Goal: Transaction & Acquisition: Book appointment/travel/reservation

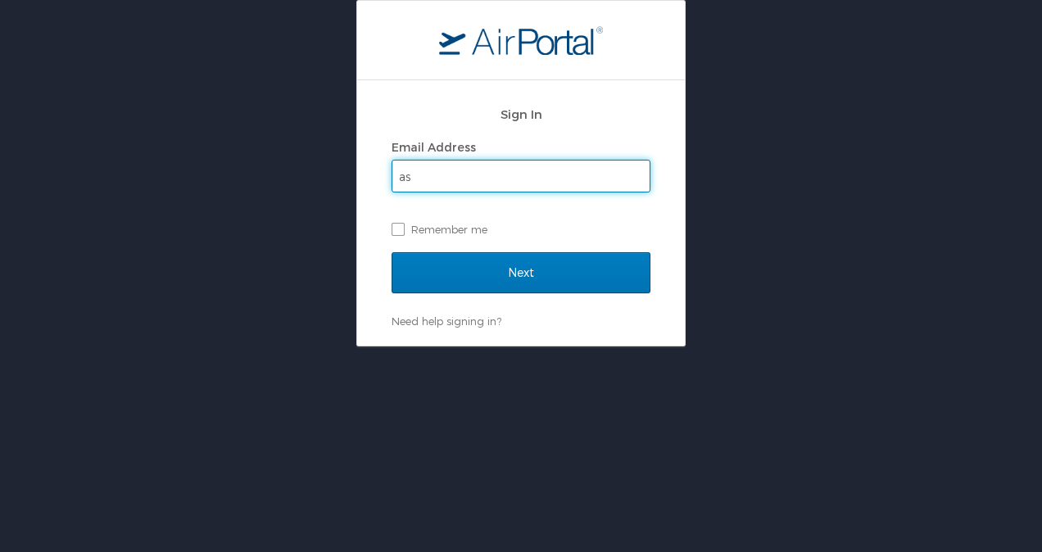
type input "[PERSON_NAME][EMAIL_ADDRESS][PERSON_NAME][DOMAIN_NAME]"
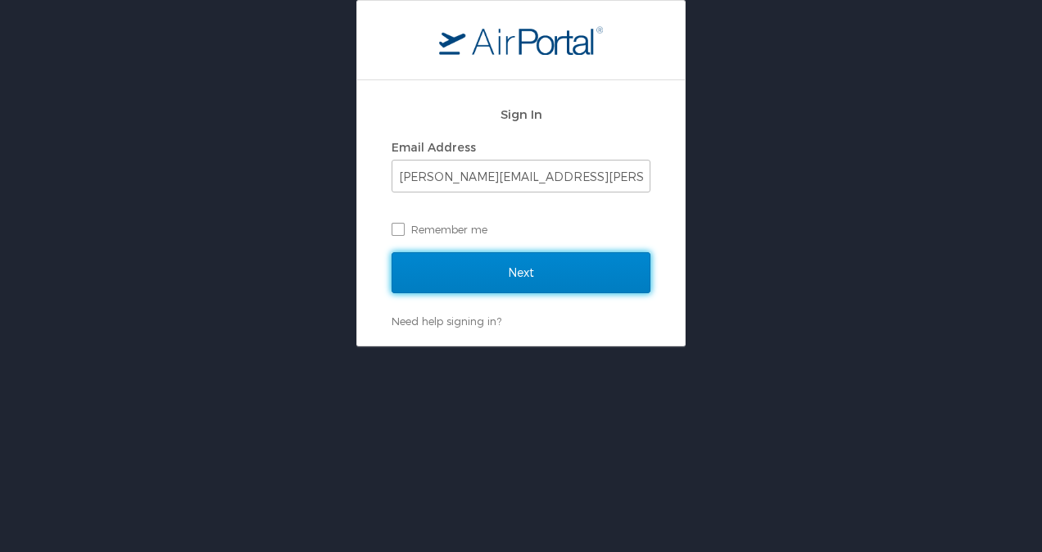
click at [539, 276] on input "Next" at bounding box center [521, 272] width 259 height 41
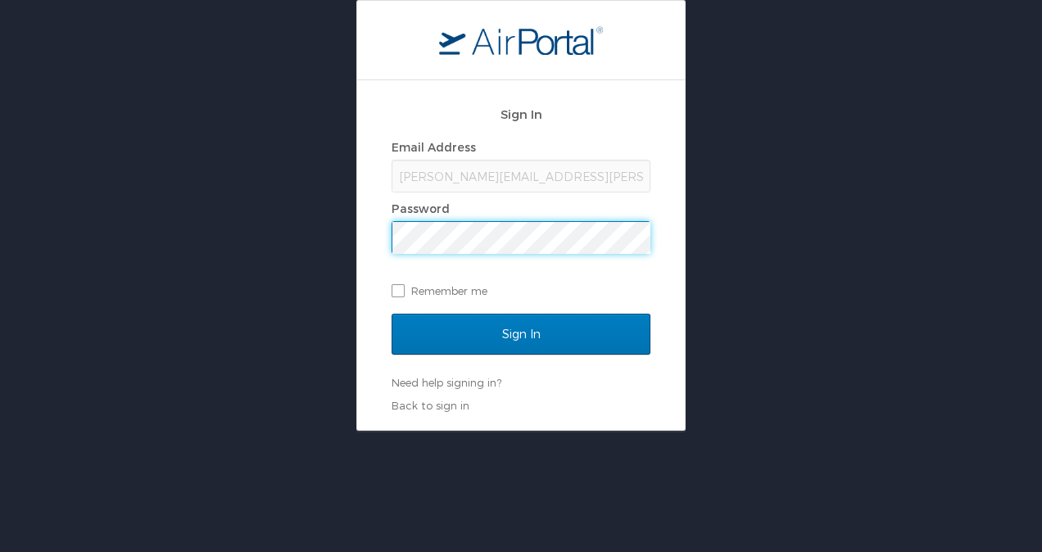
click at [512, 356] on div "Sign In" at bounding box center [521, 344] width 259 height 61
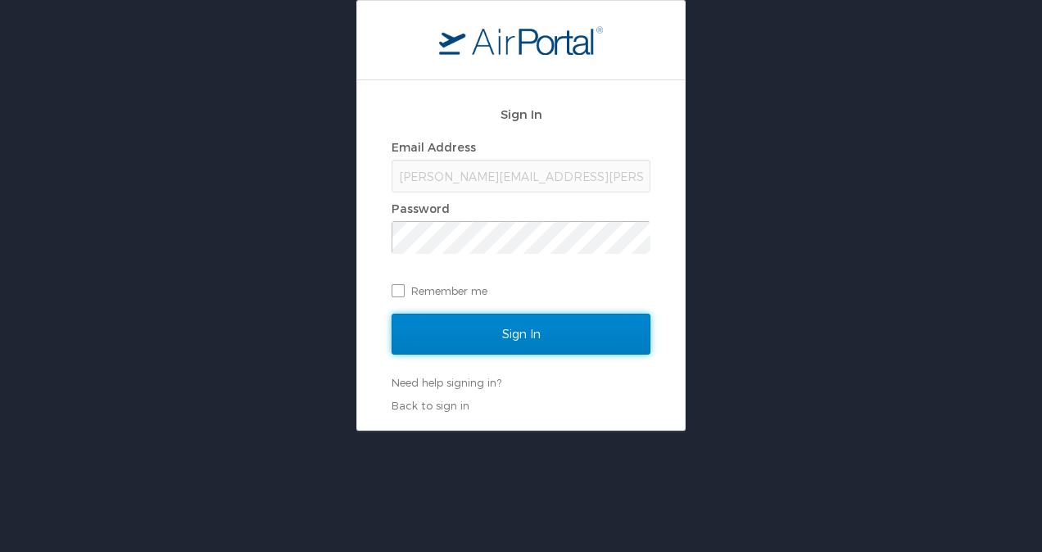
click at [518, 346] on input "Sign In" at bounding box center [521, 334] width 259 height 41
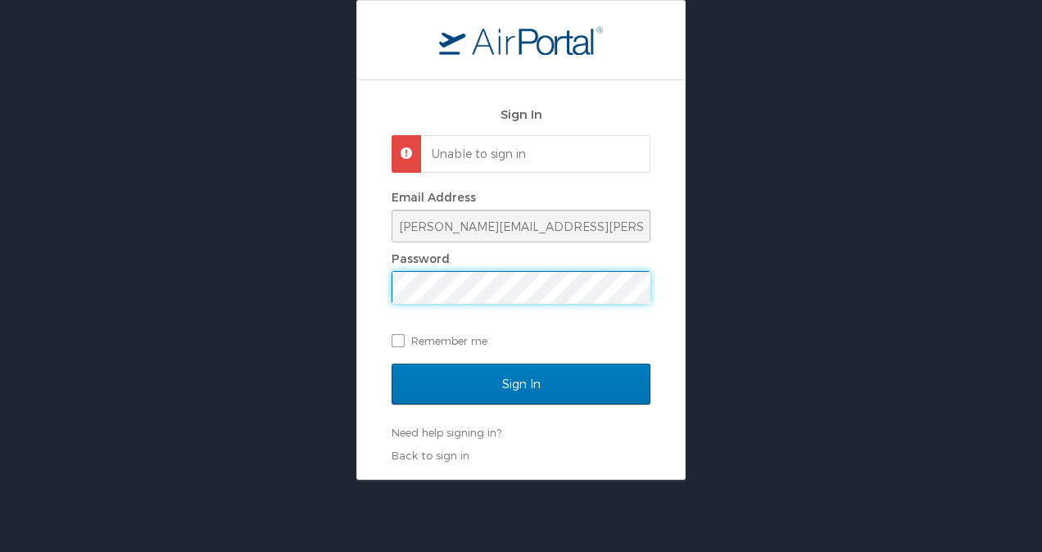
click at [325, 230] on div "Sign In Unable to sign in Email Address ashley.mcclure@sus.edu Password Remembe…" at bounding box center [521, 240] width 1042 height 480
click at [392, 364] on input "Sign In" at bounding box center [521, 384] width 259 height 41
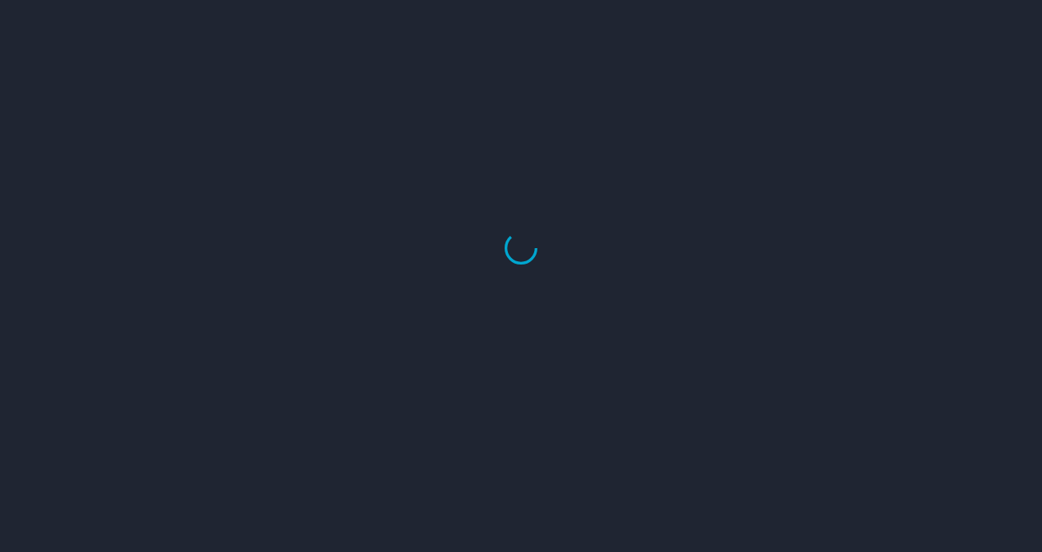
select select "US"
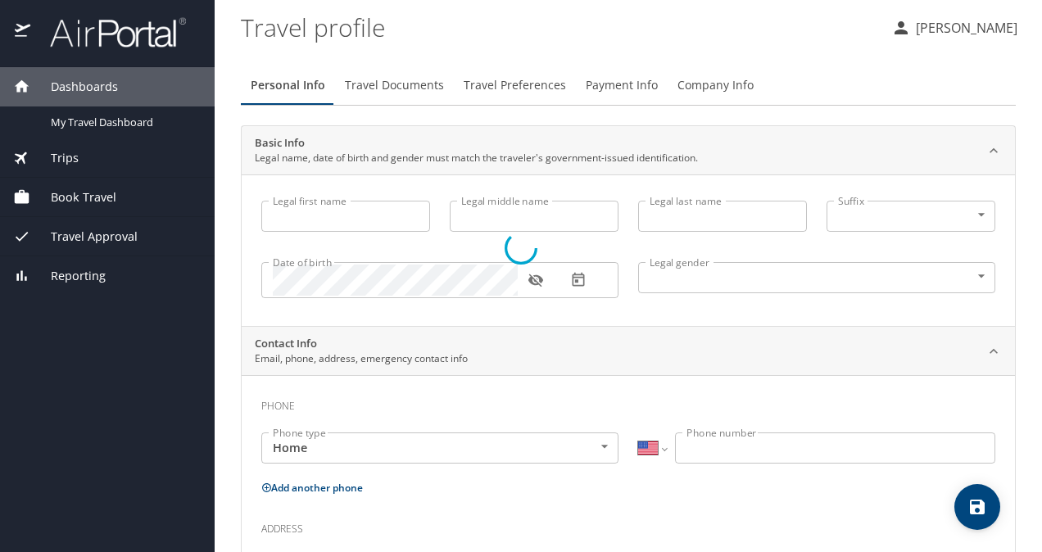
type input "Ashley"
type input "Zbenah"
type input "McClure"
type input "Female"
select select "US"
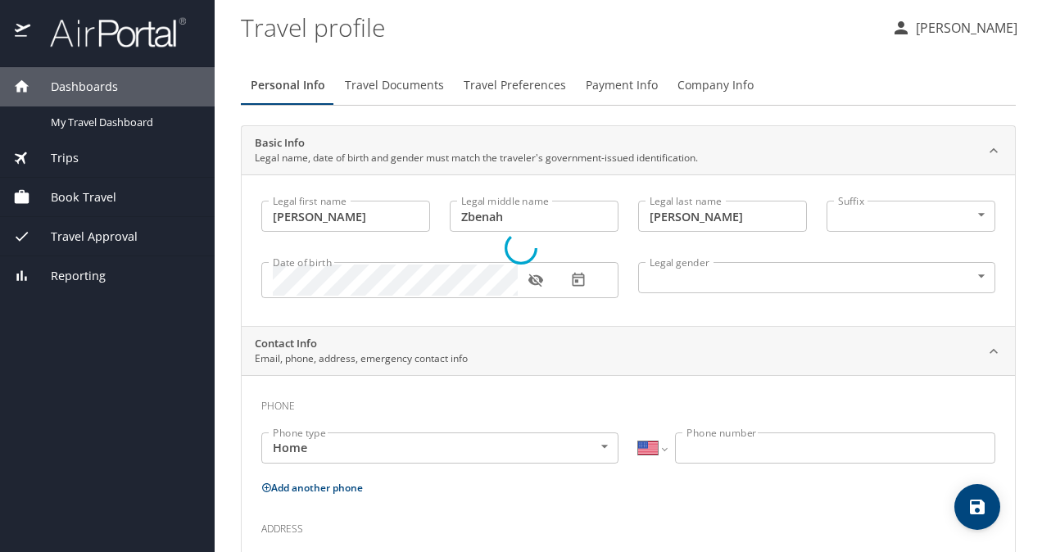
select select "US"
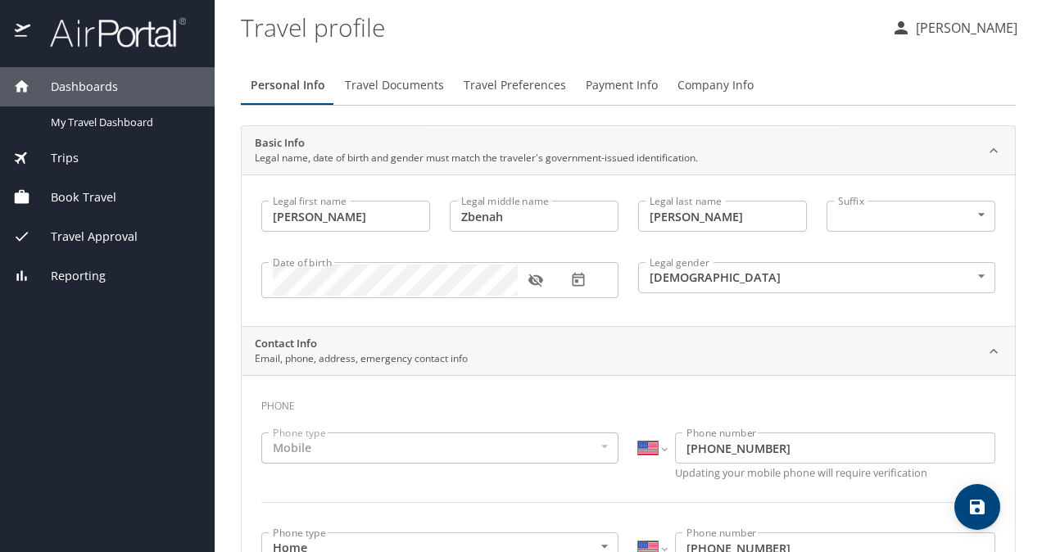
click at [92, 189] on span "Book Travel" at bounding box center [73, 197] width 86 height 18
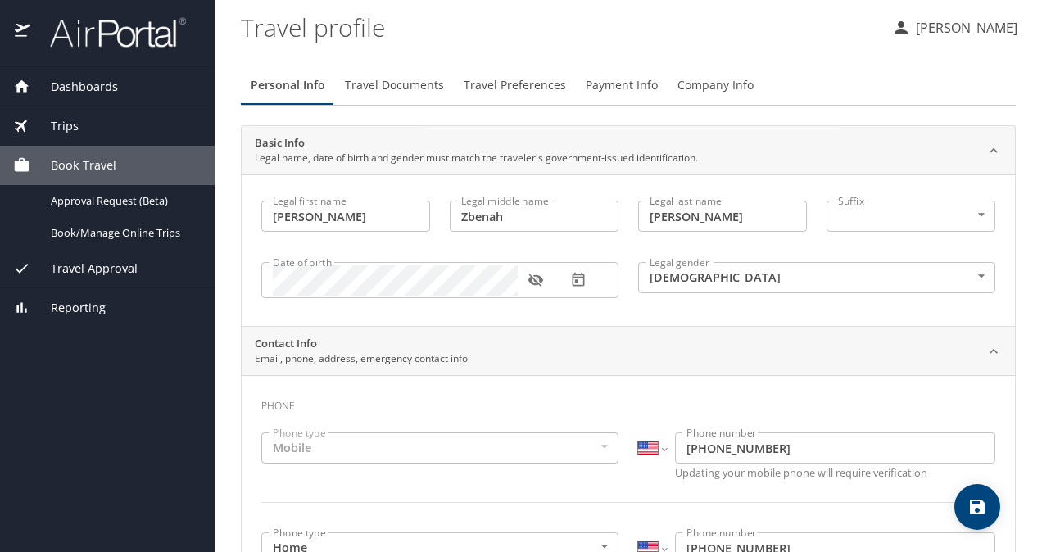
click at [61, 84] on span "Dashboards" at bounding box center [74, 87] width 88 height 18
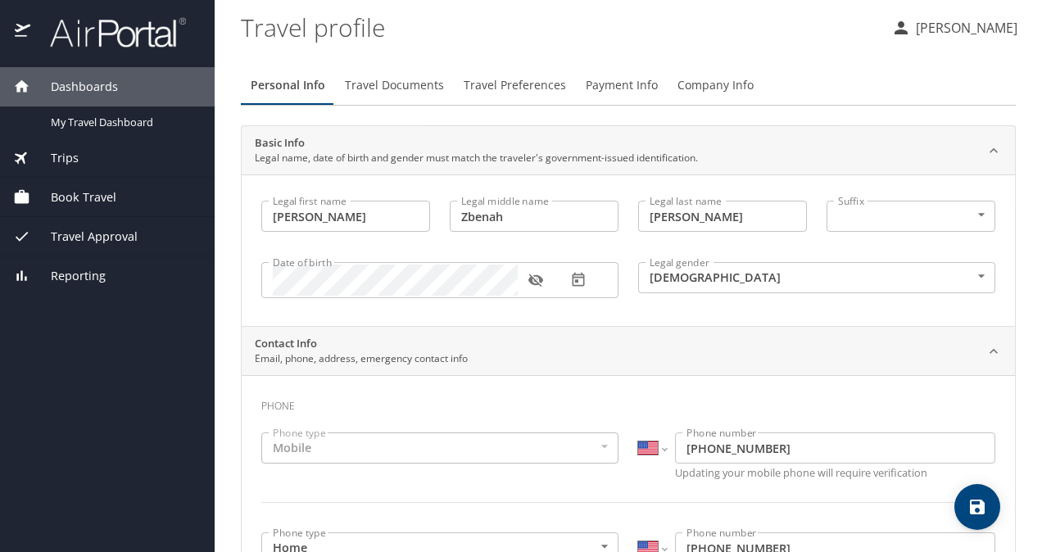
click at [19, 188] on icon at bounding box center [21, 196] width 17 height 17
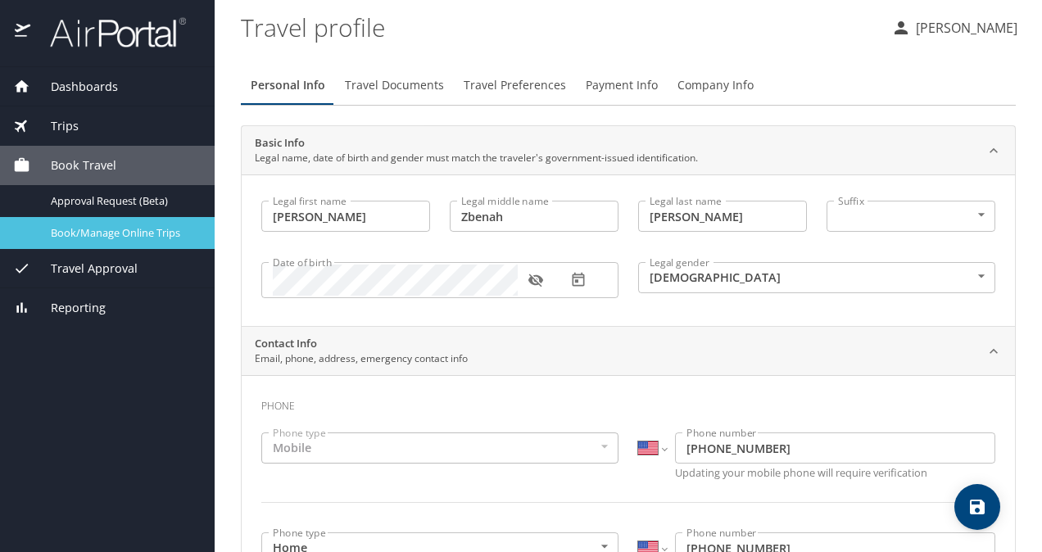
click at [103, 228] on span "Book/Manage Online Trips" at bounding box center [123, 233] width 144 height 16
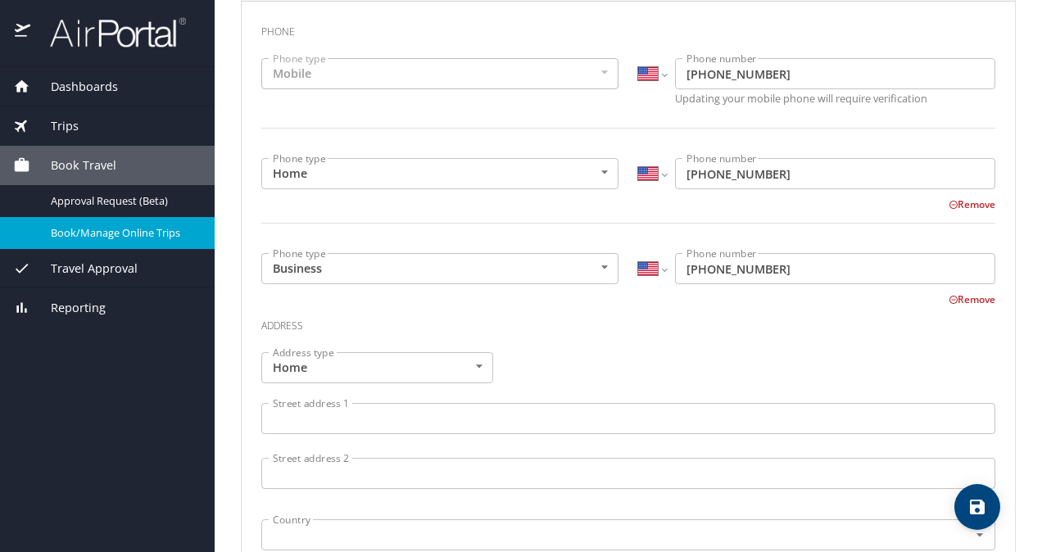
scroll to position [370, 0]
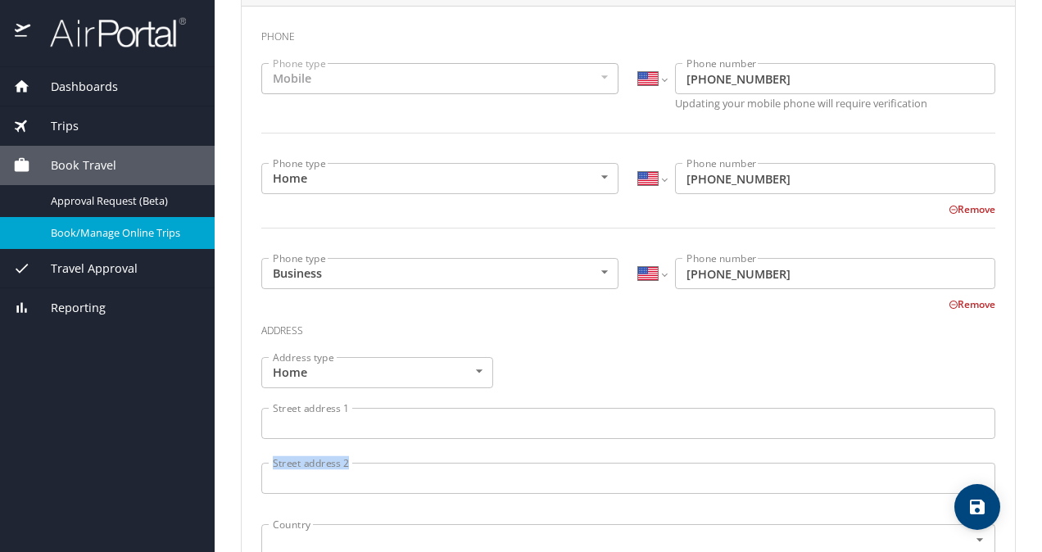
drag, startPoint x: 1015, startPoint y: 377, endPoint x: 1045, endPoint y: 484, distance: 110.8
click at [1042, 484] on html "Dashboards My Travel Dashboard Trips Current / Future Trips Past Trips Trips Mi…" at bounding box center [521, 276] width 1042 height 552
drag, startPoint x: 1045, startPoint y: 484, endPoint x: 798, endPoint y: 328, distance: 291.7
click at [798, 328] on h3 "Address" at bounding box center [628, 327] width 734 height 28
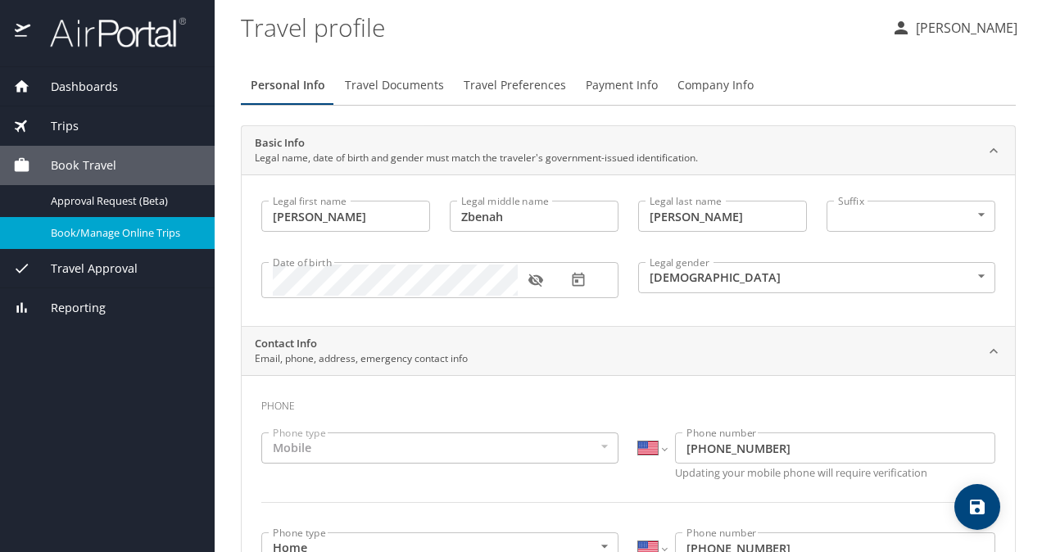
click at [78, 173] on span "Book Travel" at bounding box center [73, 166] width 86 height 18
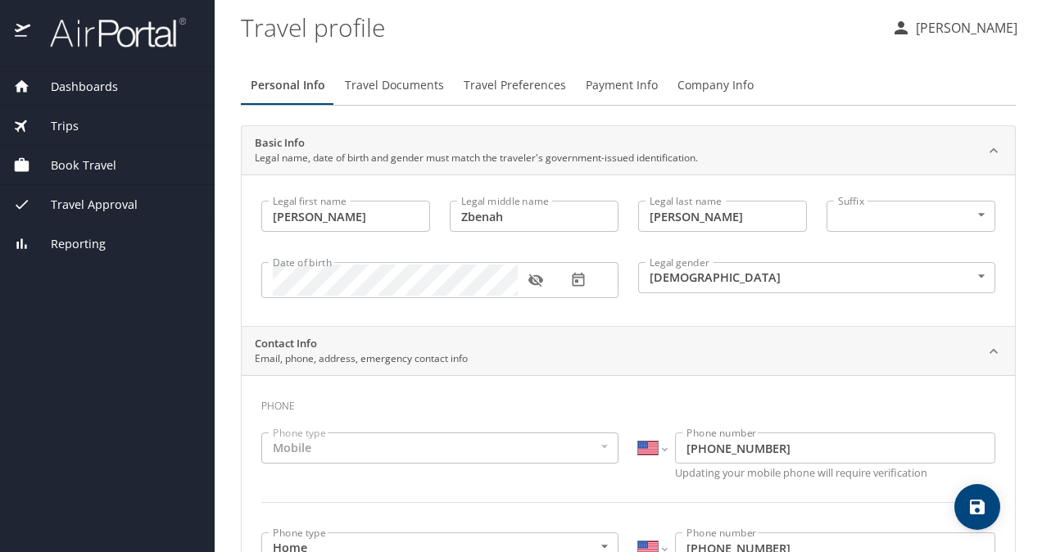
click at [78, 173] on span "Book Travel" at bounding box center [73, 166] width 86 height 18
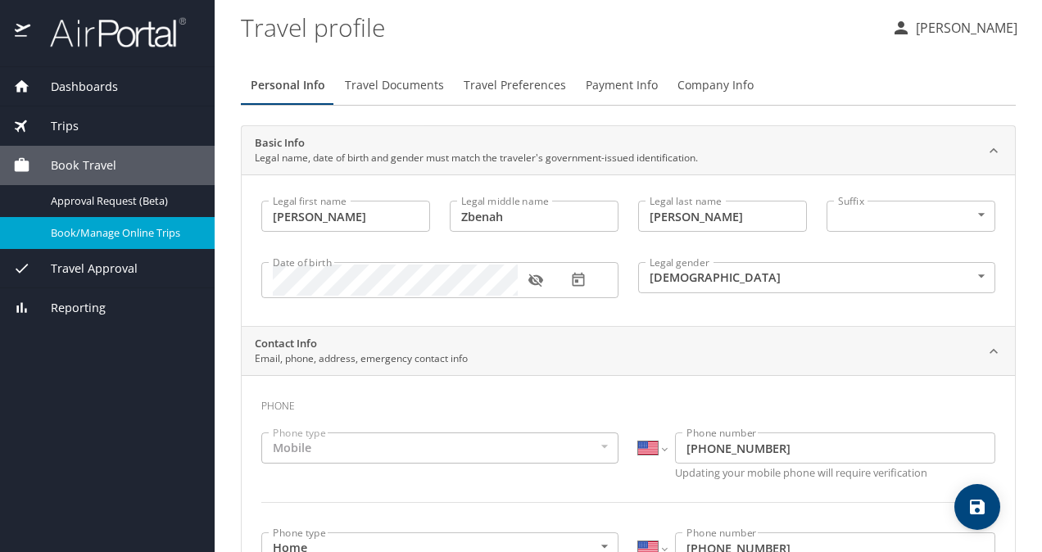
click at [84, 225] on span "Book/Manage Online Trips" at bounding box center [123, 233] width 144 height 16
click at [79, 241] on div "Book/Manage Online Trips" at bounding box center [107, 233] width 188 height 19
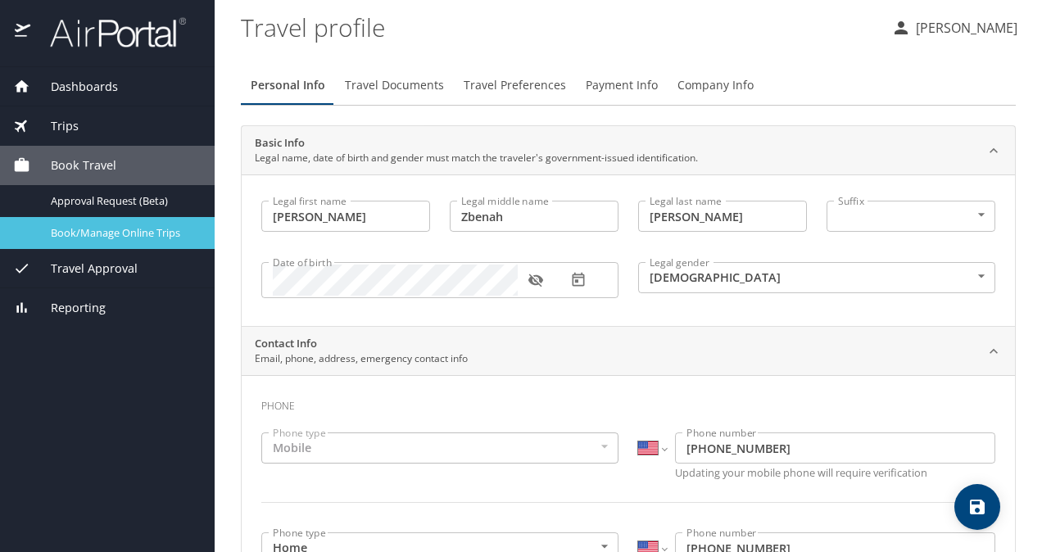
click at [100, 220] on link "Book/Manage Online Trips" at bounding box center [107, 233] width 215 height 32
click at [81, 229] on span "Book/Manage Online Trips" at bounding box center [123, 233] width 144 height 16
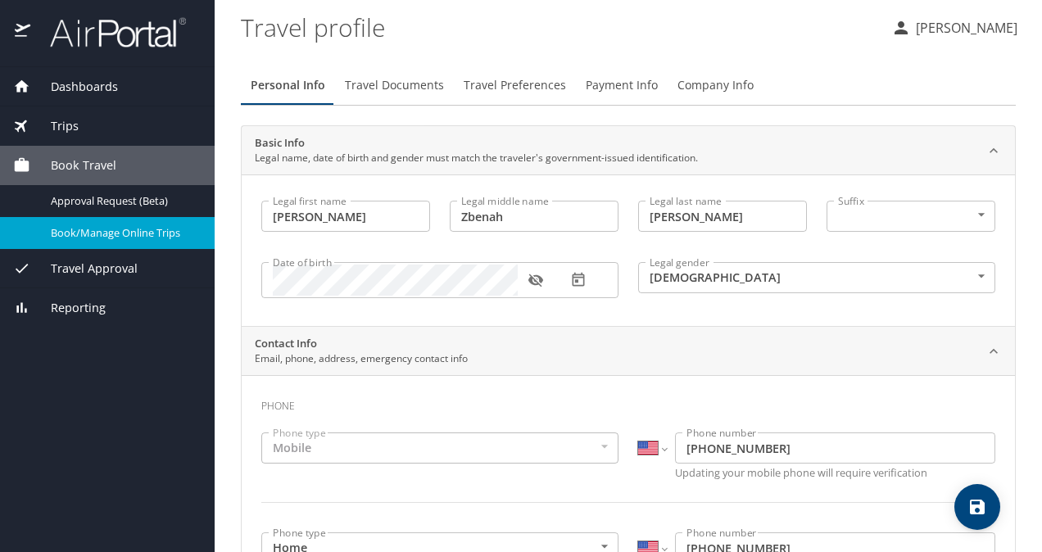
click at [70, 239] on span "Book/Manage Online Trips" at bounding box center [123, 233] width 144 height 16
click at [98, 88] on span "Dashboards" at bounding box center [74, 87] width 88 height 18
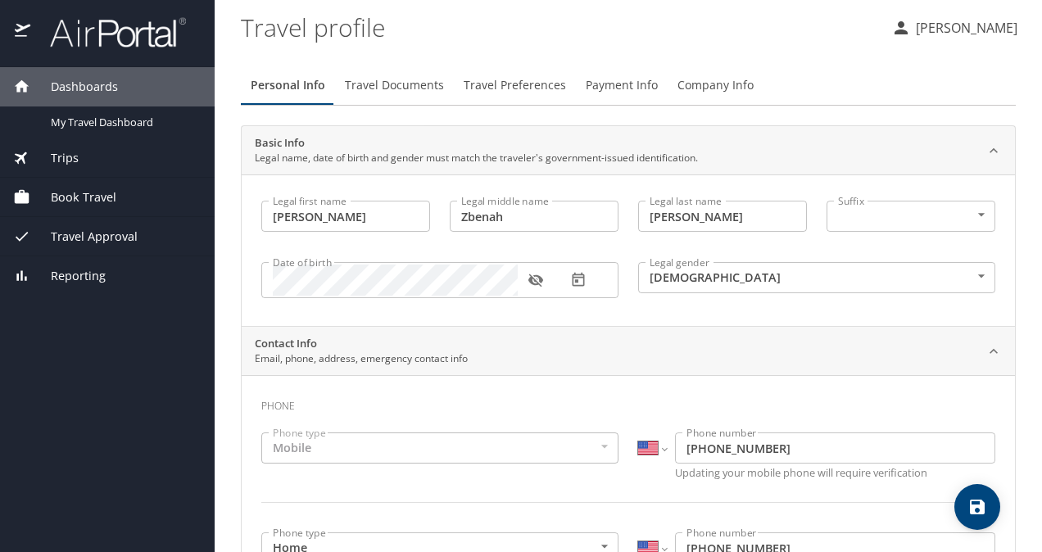
click at [965, 33] on p "[PERSON_NAME]" at bounding box center [964, 28] width 107 height 20
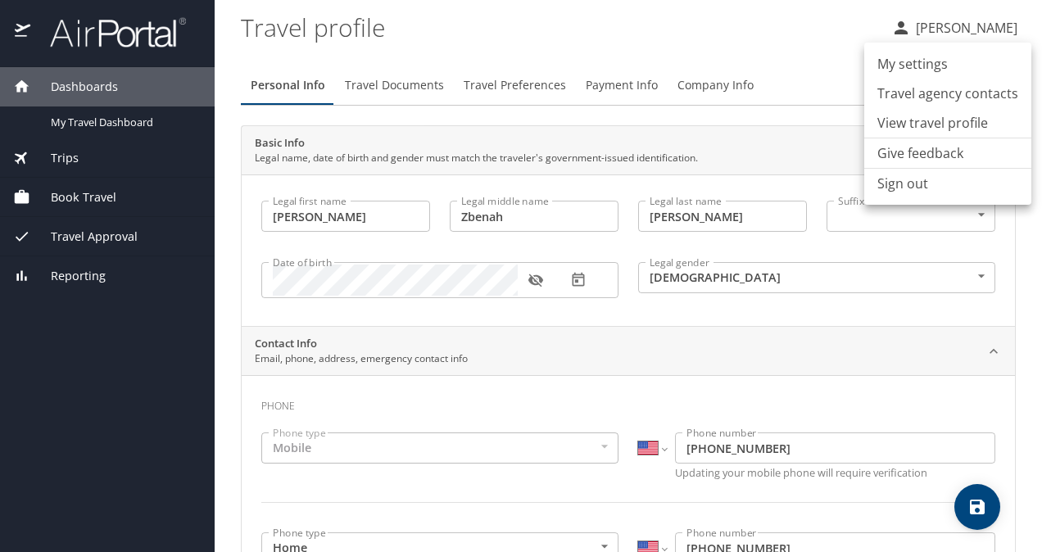
click at [53, 195] on div at bounding box center [521, 276] width 1042 height 552
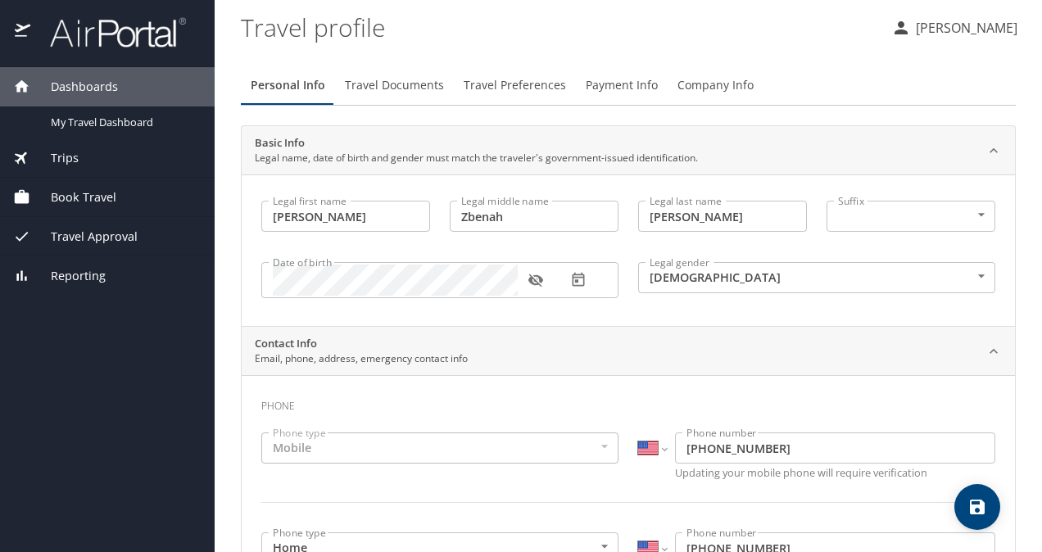
click at [21, 203] on icon at bounding box center [21, 196] width 17 height 17
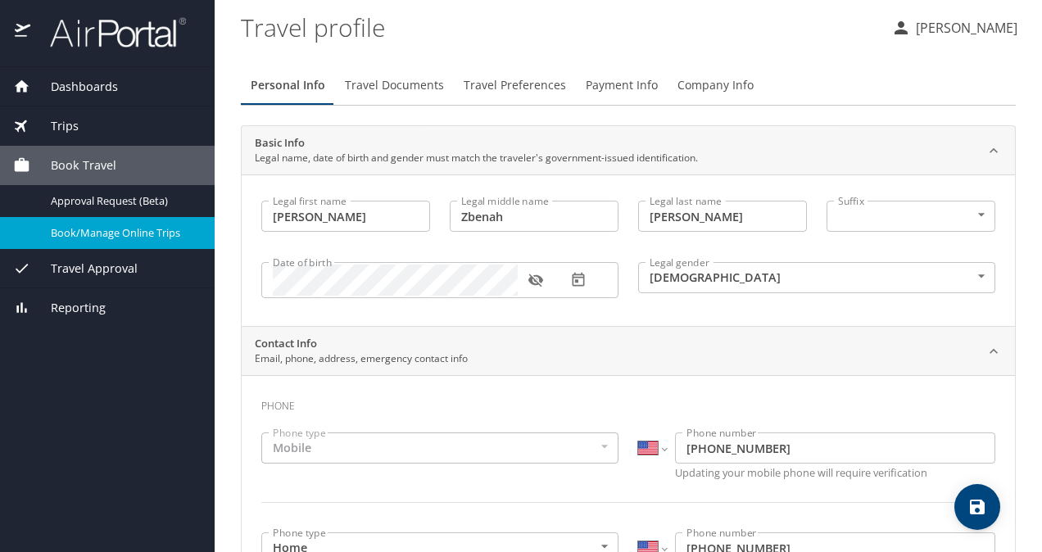
click at [59, 131] on span "Trips" at bounding box center [54, 126] width 48 height 18
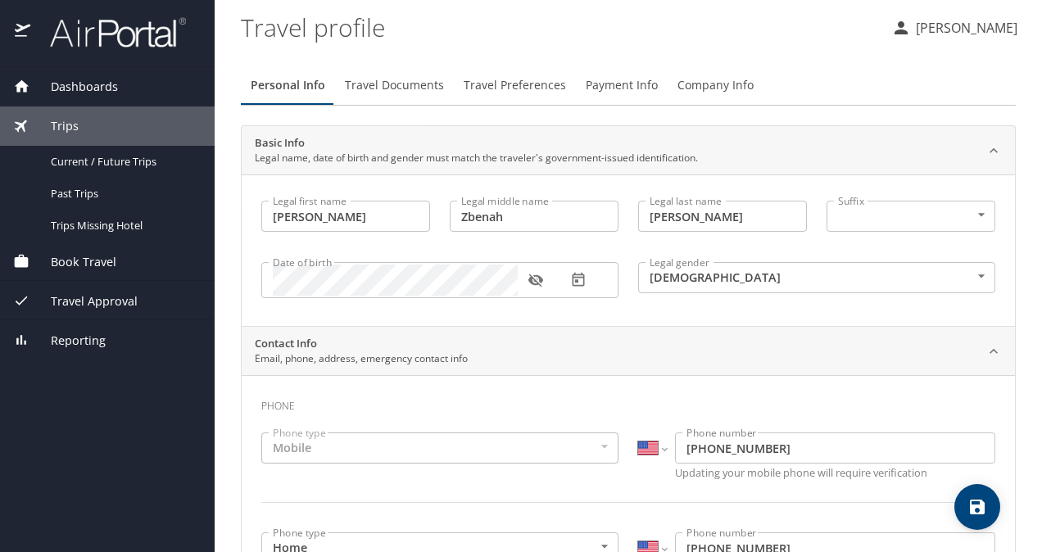
click at [75, 262] on span "Book Travel" at bounding box center [73, 262] width 86 height 18
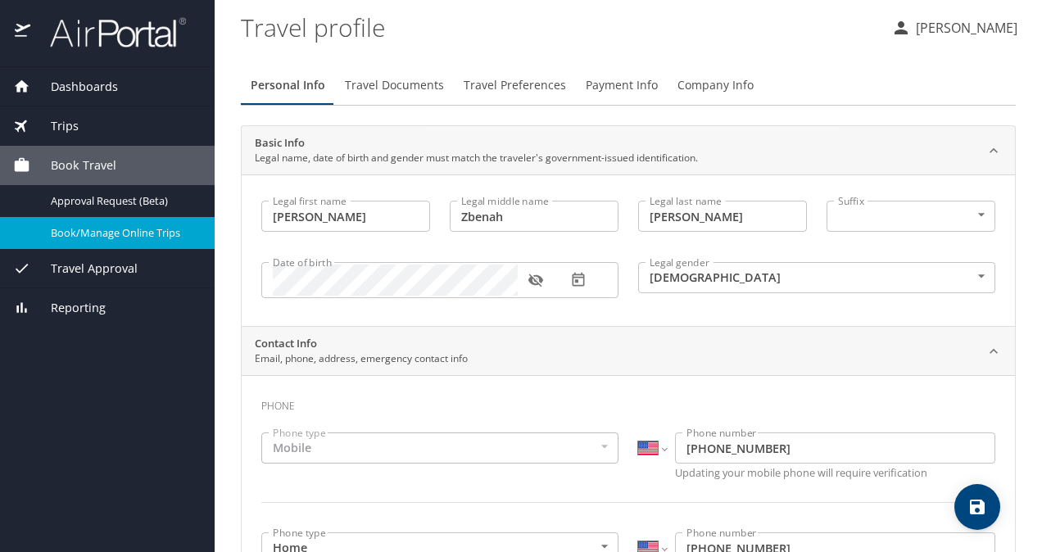
click at [77, 45] on img at bounding box center [109, 32] width 154 height 32
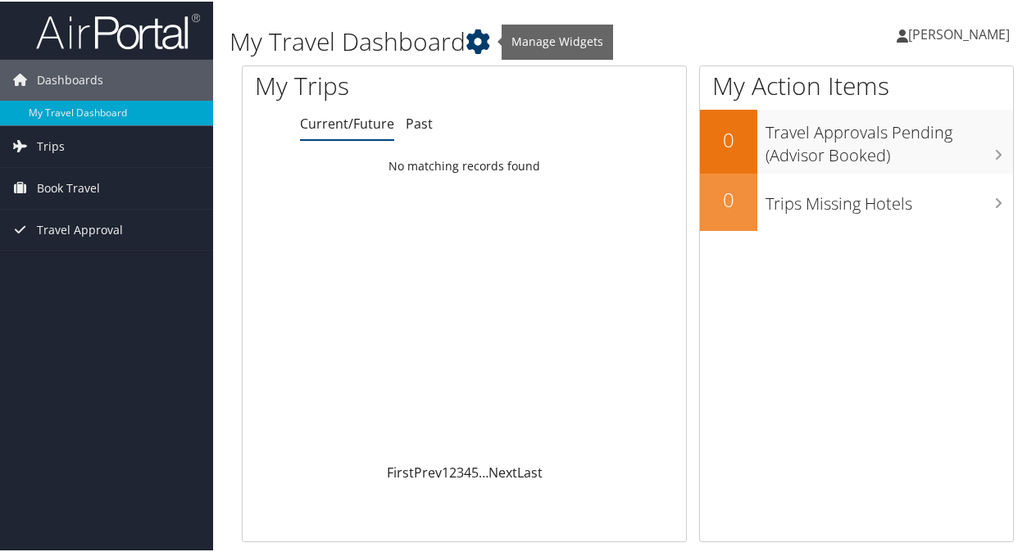
click at [485, 46] on icon at bounding box center [477, 40] width 25 height 25
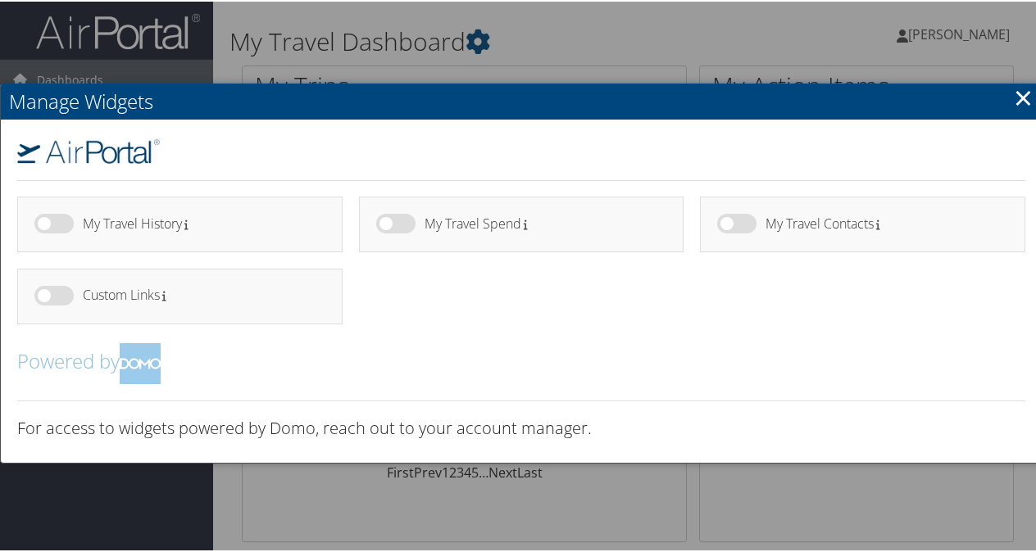
click at [1023, 102] on link "×" at bounding box center [1023, 95] width 19 height 33
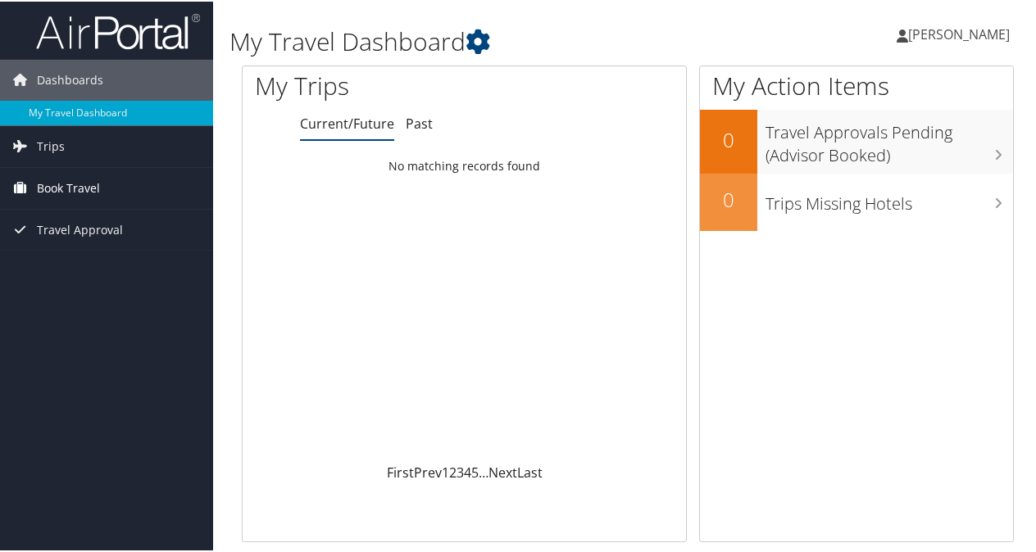
click at [39, 182] on span "Book Travel" at bounding box center [68, 186] width 63 height 41
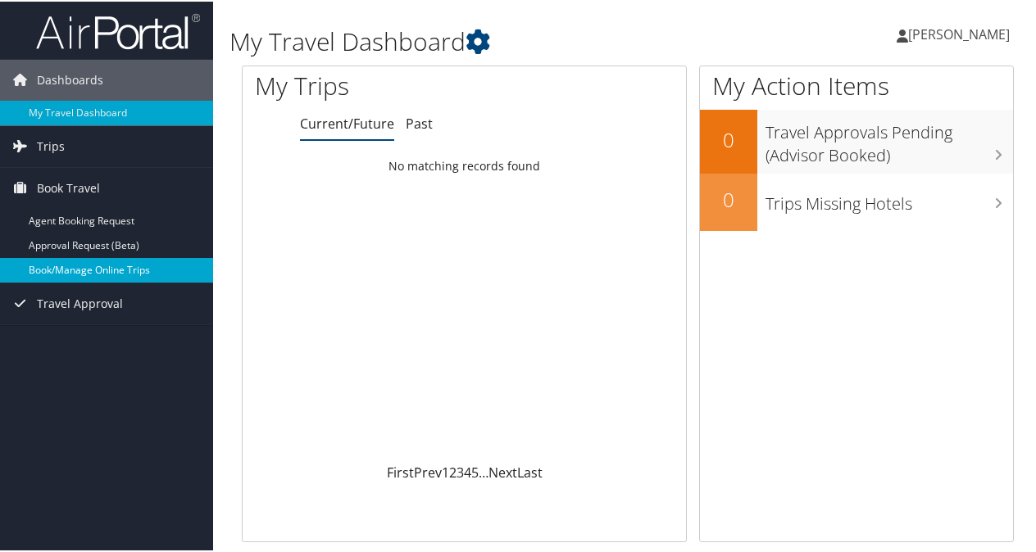
click at [74, 272] on link "Book/Manage Online Trips" at bounding box center [106, 269] width 213 height 25
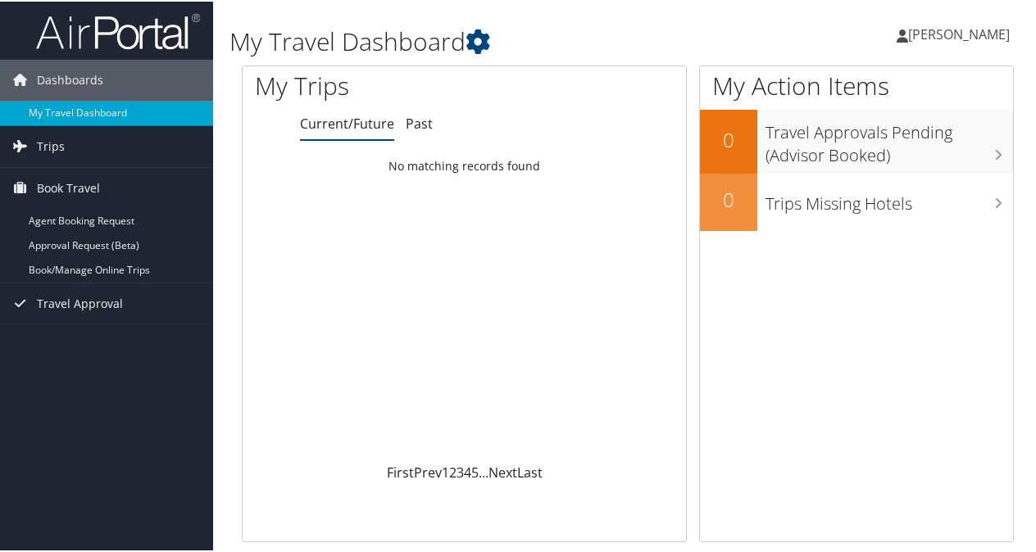
click at [73, 38] on img at bounding box center [118, 30] width 164 height 39
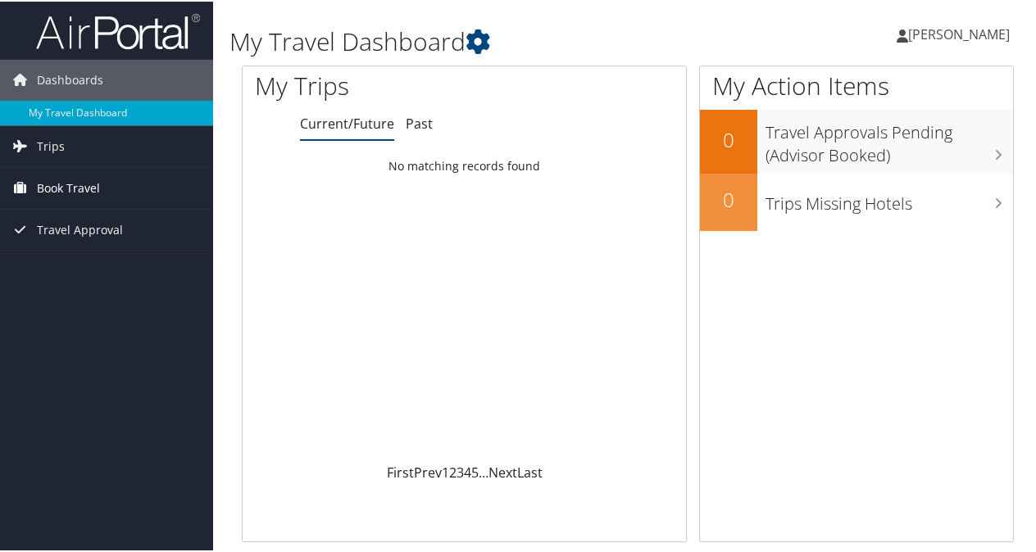
click at [95, 189] on span "Book Travel" at bounding box center [68, 186] width 63 height 41
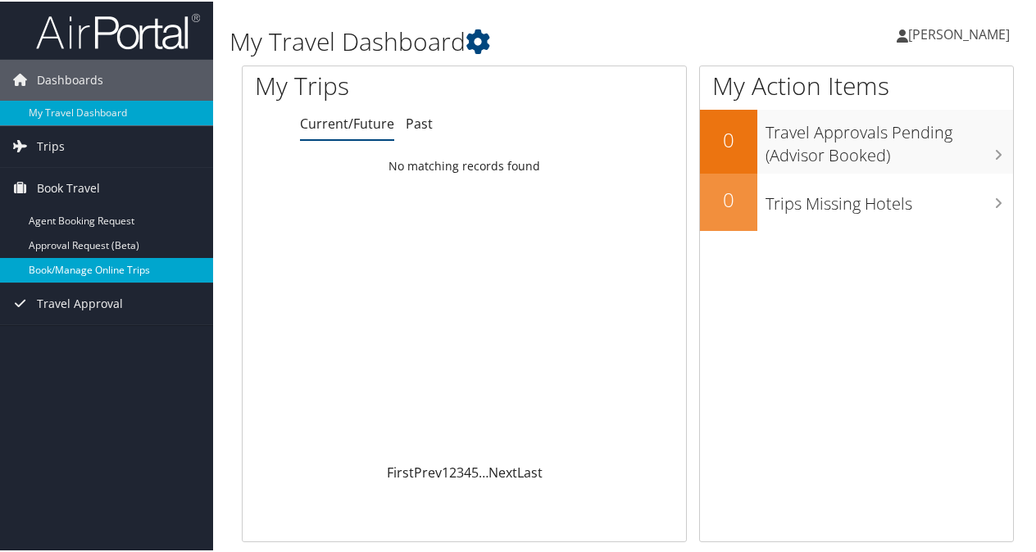
click at [84, 268] on link "Book/Manage Online Trips" at bounding box center [106, 269] width 213 height 25
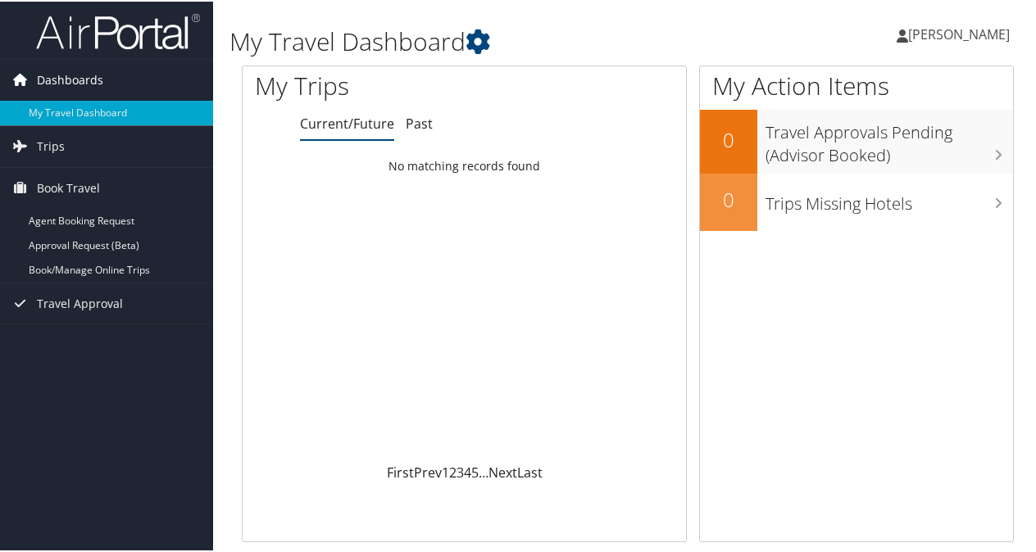
click at [97, 74] on span "Dashboards" at bounding box center [70, 78] width 66 height 41
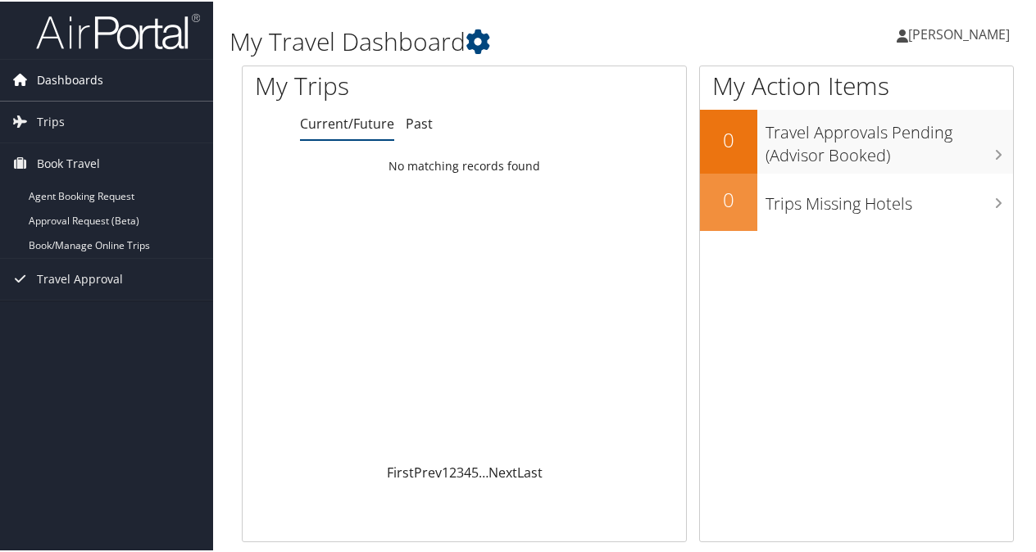
click at [97, 74] on span "Dashboards" at bounding box center [70, 78] width 66 height 41
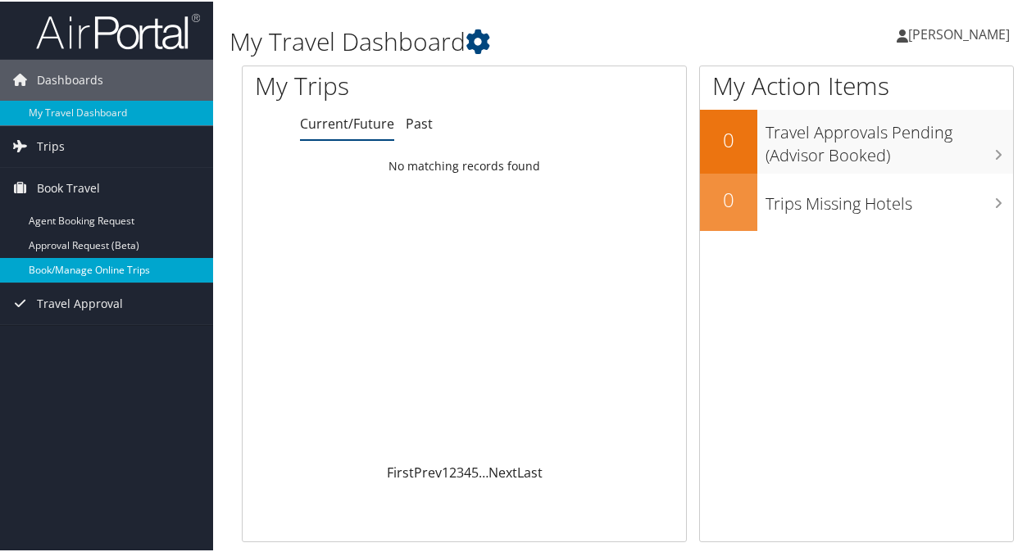
click at [66, 259] on link "Book/Manage Online Trips" at bounding box center [106, 269] width 213 height 25
click at [72, 269] on link "Book/Manage Online Trips" at bounding box center [106, 269] width 213 height 25
click at [77, 270] on link "Book/Manage Online Trips" at bounding box center [106, 269] width 213 height 25
